Goal: Task Accomplishment & Management: Use online tool/utility

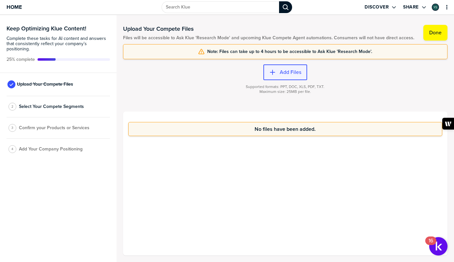
click at [281, 72] on label "Add Files" at bounding box center [291, 72] width 22 height 7
click at [297, 75] on button "Add Files" at bounding box center [286, 72] width 44 height 16
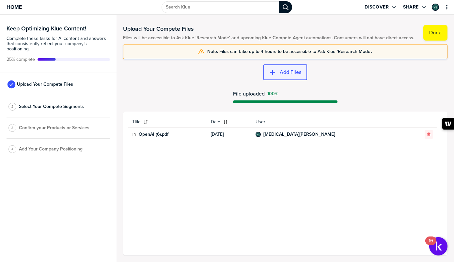
click at [292, 74] on label "Add Files" at bounding box center [291, 72] width 22 height 7
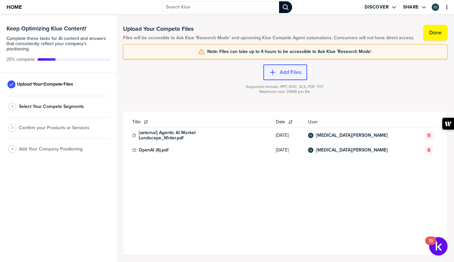
click at [292, 71] on label "Add Files" at bounding box center [291, 72] width 22 height 7
click at [166, 197] on div "Title Date User [external] Agentic AI Market Landscape_Writer.pdf [DATE] [MEDIC…" at bounding box center [285, 183] width 314 height 133
click at [287, 78] on button "Add Files" at bounding box center [286, 72] width 44 height 16
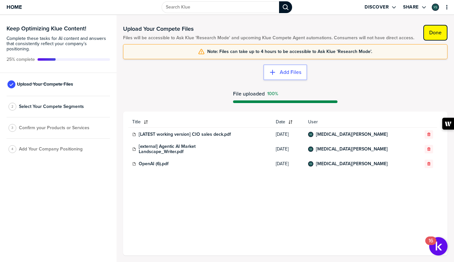
click at [440, 29] on label "Done" at bounding box center [435, 32] width 12 height 7
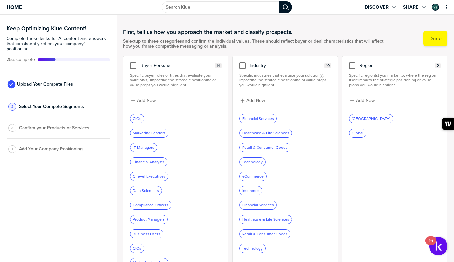
click at [136, 117] on div "CIOs" at bounding box center [137, 118] width 14 height 8
click at [135, 119] on div "CIOs" at bounding box center [137, 118] width 14 height 8
click at [133, 64] on div at bounding box center [133, 65] width 7 height 7
click at [133, 62] on input "checkbox" at bounding box center [133, 62] width 0 height 0
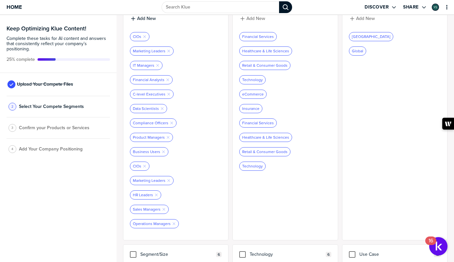
scroll to position [94, 0]
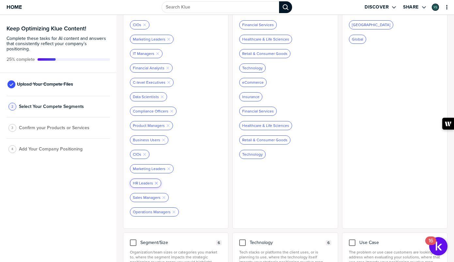
click at [155, 182] on icon "button" at bounding box center [156, 183] width 3 height 3
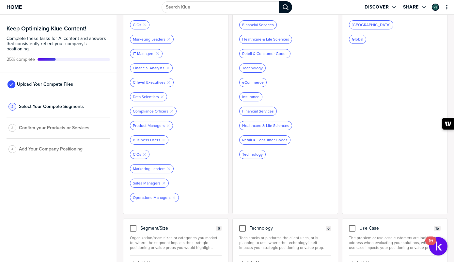
scroll to position [79, 0]
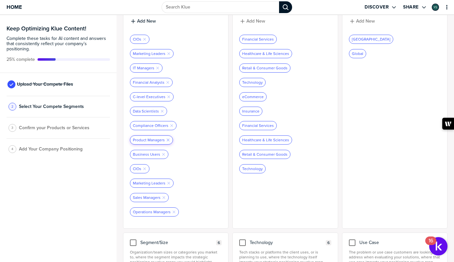
click at [167, 139] on icon "Remove Tag" at bounding box center [168, 140] width 4 height 4
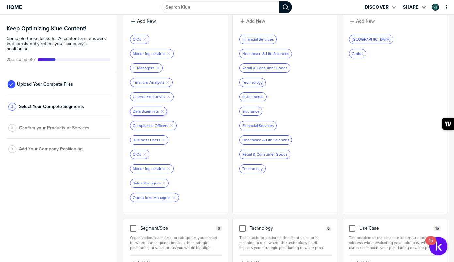
click at [161, 111] on icon "button" at bounding box center [162, 111] width 3 height 3
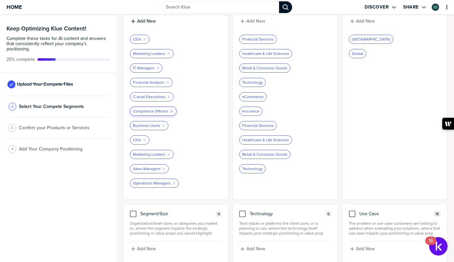
click at [170, 111] on icon "button" at bounding box center [171, 111] width 3 height 3
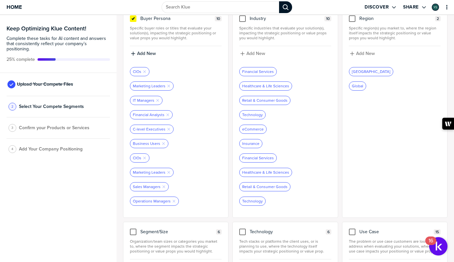
scroll to position [0, 0]
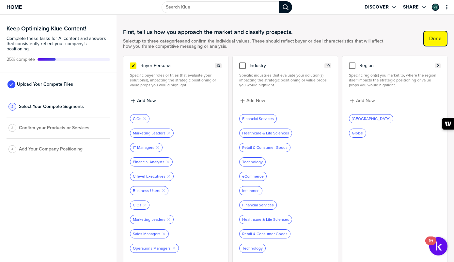
click at [439, 38] on label "Done" at bounding box center [435, 38] width 12 height 7
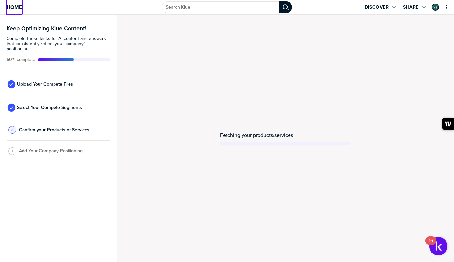
click at [15, 4] on span "Home" at bounding box center [14, 7] width 15 height 6
